Goal: Contribute content

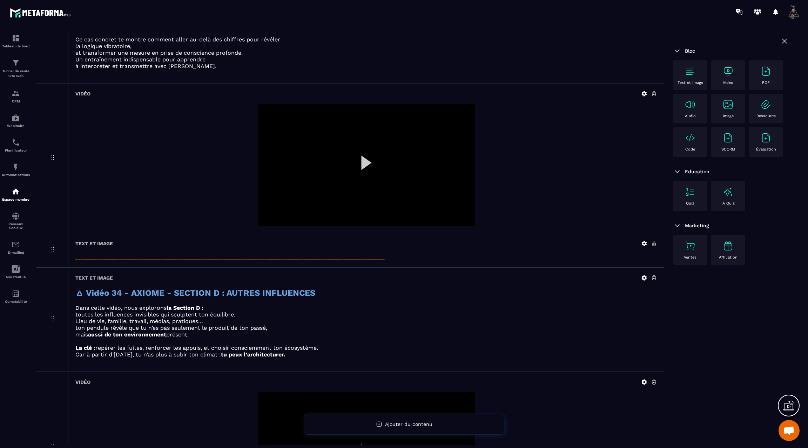
scroll to position [940, 0]
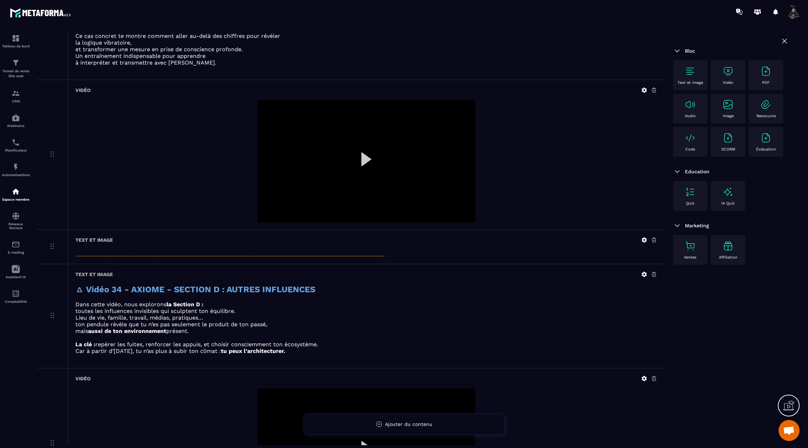
click at [643, 87] on icon at bounding box center [644, 89] width 5 height 5
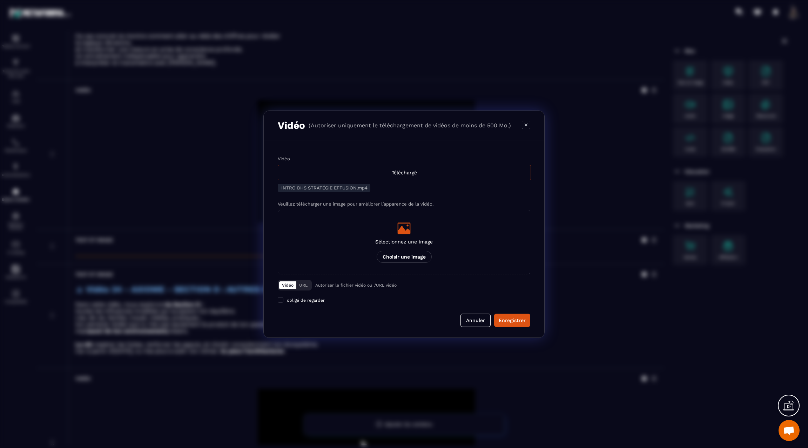
click at [406, 174] on div "Téléchargé" at bounding box center [404, 172] width 253 height 15
click at [0, 0] on input "Vidéo Téléchargé" at bounding box center [0, 0] width 0 height 0
click at [433, 176] on div "Téléchargé" at bounding box center [404, 172] width 253 height 15
click at [0, 0] on input "Vidéo Téléchargé" at bounding box center [0, 0] width 0 height 0
click at [517, 317] on div "Enregistrer" at bounding box center [512, 320] width 27 height 7
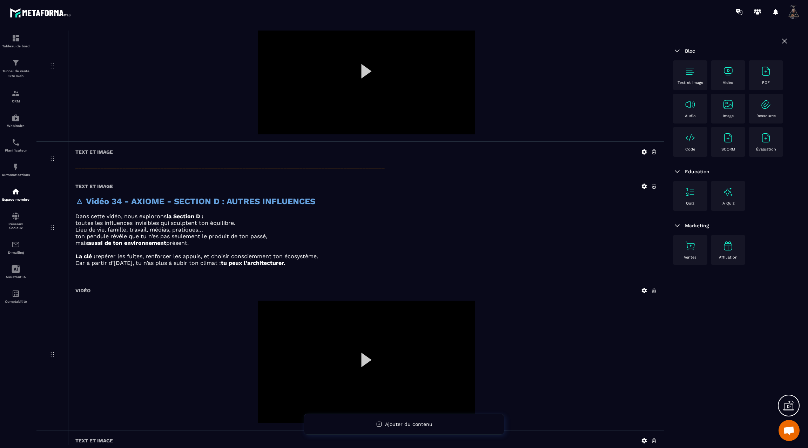
scroll to position [1030, 0]
click at [692, 69] on img at bounding box center [690, 71] width 11 height 11
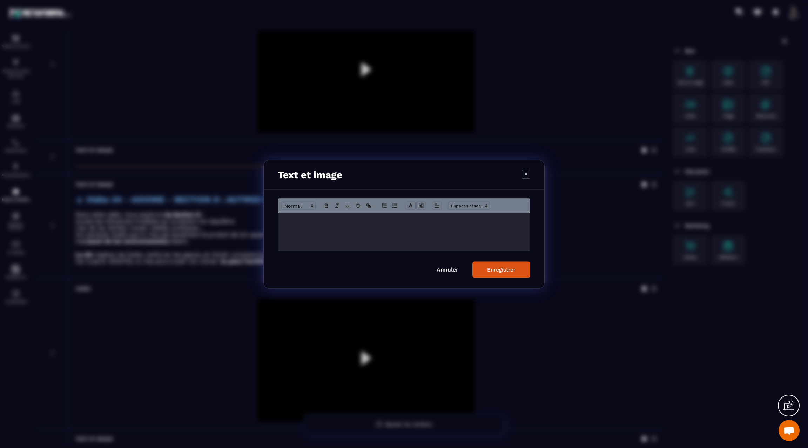
click at [383, 227] on div "Modal window" at bounding box center [404, 232] width 252 height 38
click at [489, 267] on div "Enregistrer" at bounding box center [501, 269] width 28 height 6
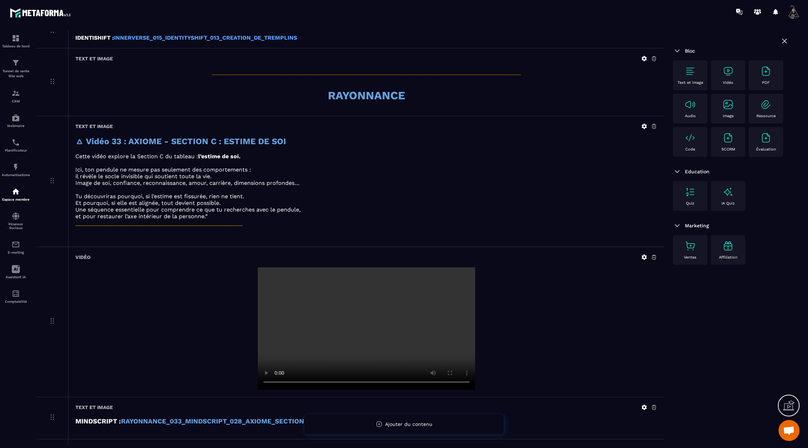
scroll to position [237, 0]
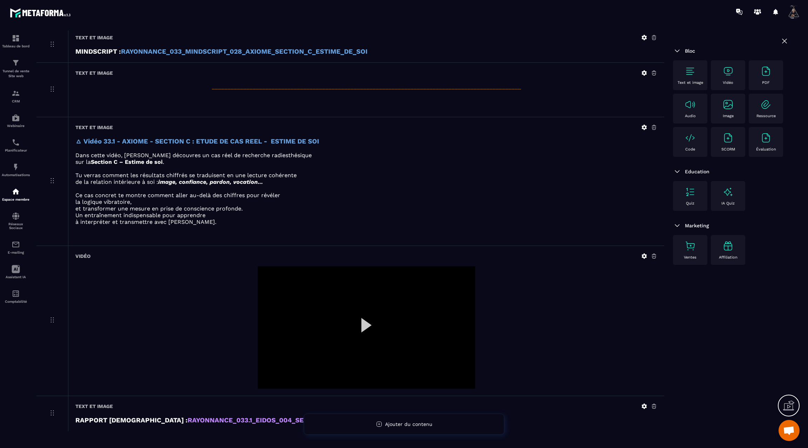
scroll to position [352, 0]
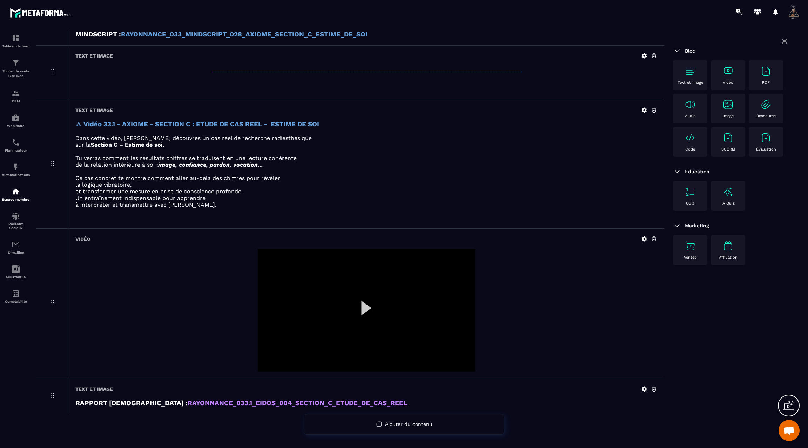
click at [642, 236] on icon at bounding box center [644, 238] width 5 height 5
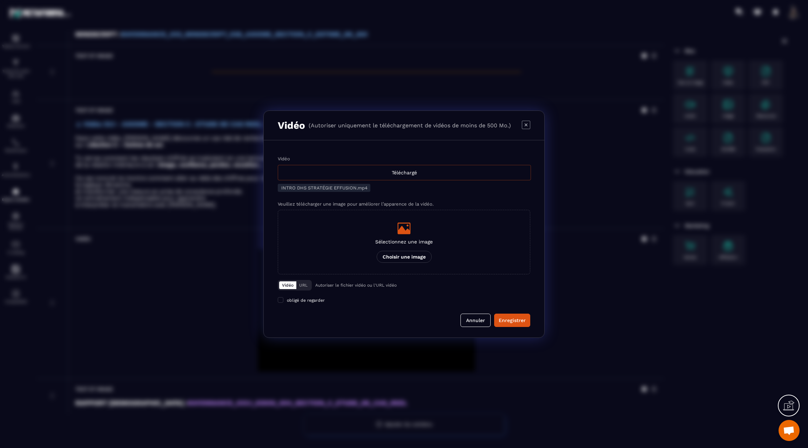
click at [374, 175] on div "Téléchargé" at bounding box center [404, 172] width 253 height 15
click at [0, 0] on input "Vidéo Téléchargé" at bounding box center [0, 0] width 0 height 0
click at [507, 316] on button "Enregistrer" at bounding box center [512, 320] width 36 height 13
